Goal: Share content: Share content

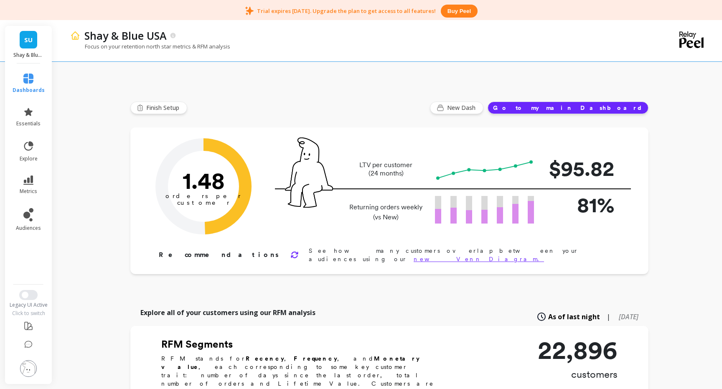
click at [28, 36] on span "SU" at bounding box center [28, 40] width 8 height 10
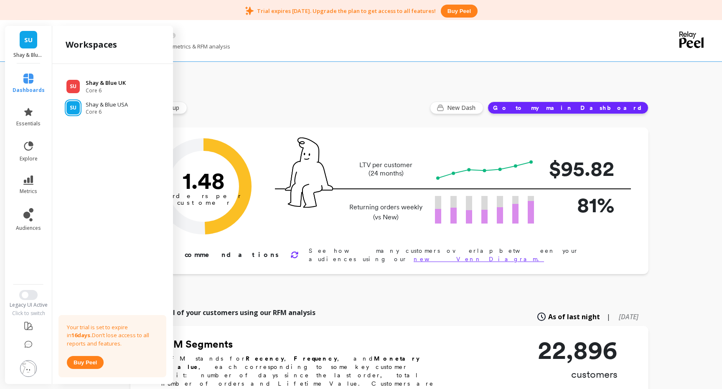
click at [108, 87] on span "Core 6" at bounding box center [106, 90] width 40 height 7
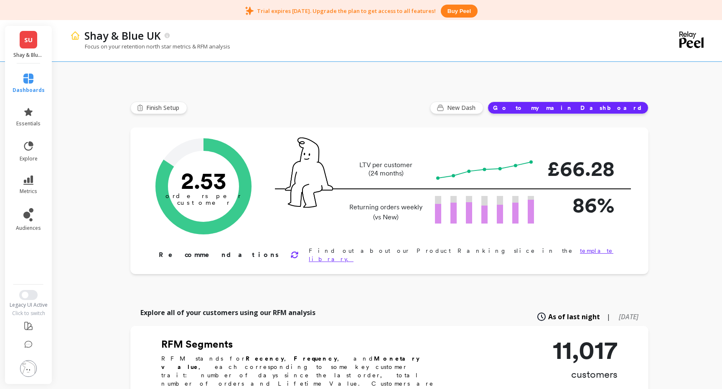
click at [607, 110] on button "Go to my main Dashboard" at bounding box center [568, 108] width 161 height 13
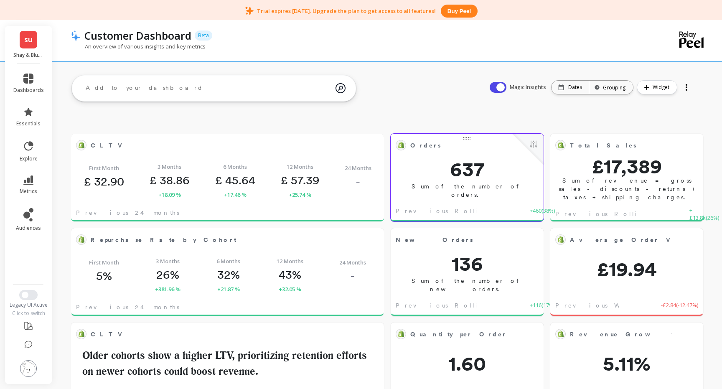
scroll to position [230, 296]
click at [684, 88] on div at bounding box center [687, 87] width 12 height 13
click at [558, 87] on div "Dates" at bounding box center [570, 87] width 37 height 13
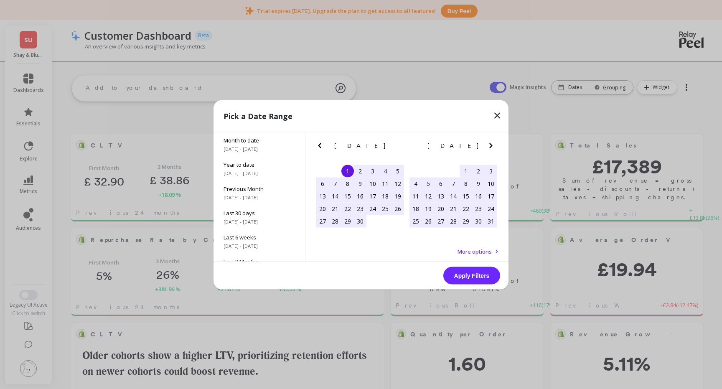
click at [489, 145] on icon "Next Month" at bounding box center [491, 145] width 10 height 10
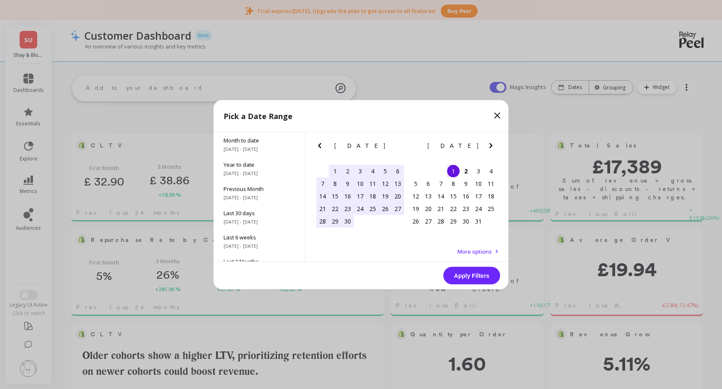
click at [334, 211] on div "22" at bounding box center [335, 208] width 13 height 13
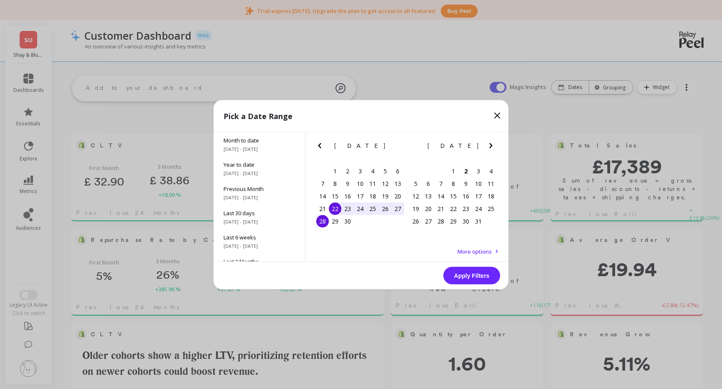
click at [322, 222] on div "28" at bounding box center [322, 221] width 13 height 13
click at [478, 271] on button "Apply Filters" at bounding box center [471, 276] width 57 height 18
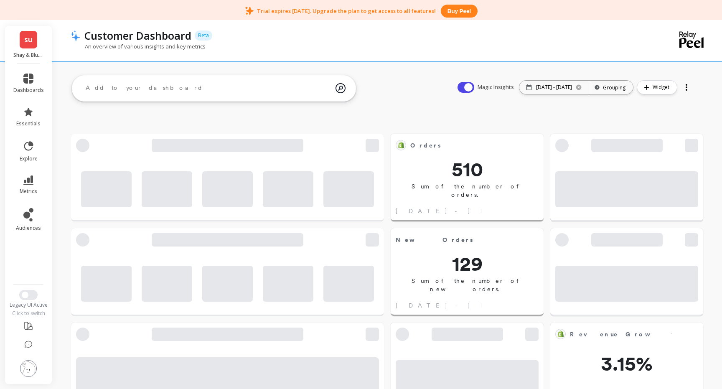
click at [684, 85] on div at bounding box center [687, 87] width 12 height 13
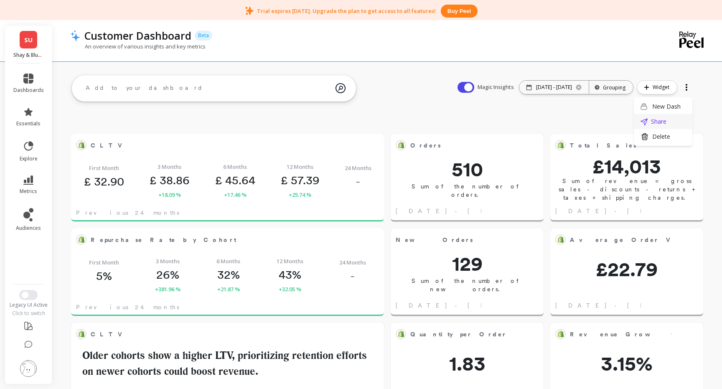
click at [655, 122] on span "Share" at bounding box center [658, 121] width 15 height 8
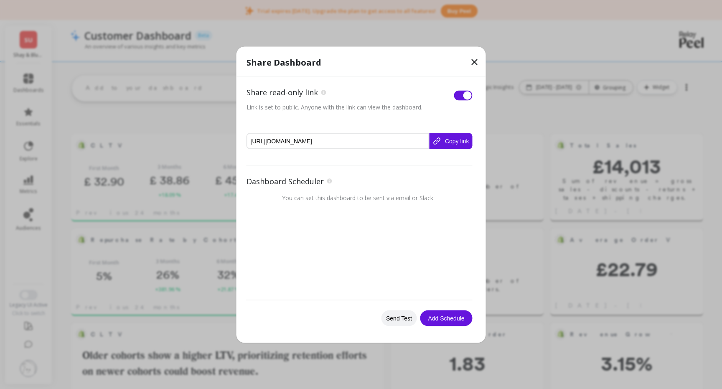
click at [462, 137] on button "Copy link" at bounding box center [450, 141] width 43 height 16
